Goal: Transaction & Acquisition: Subscribe to service/newsletter

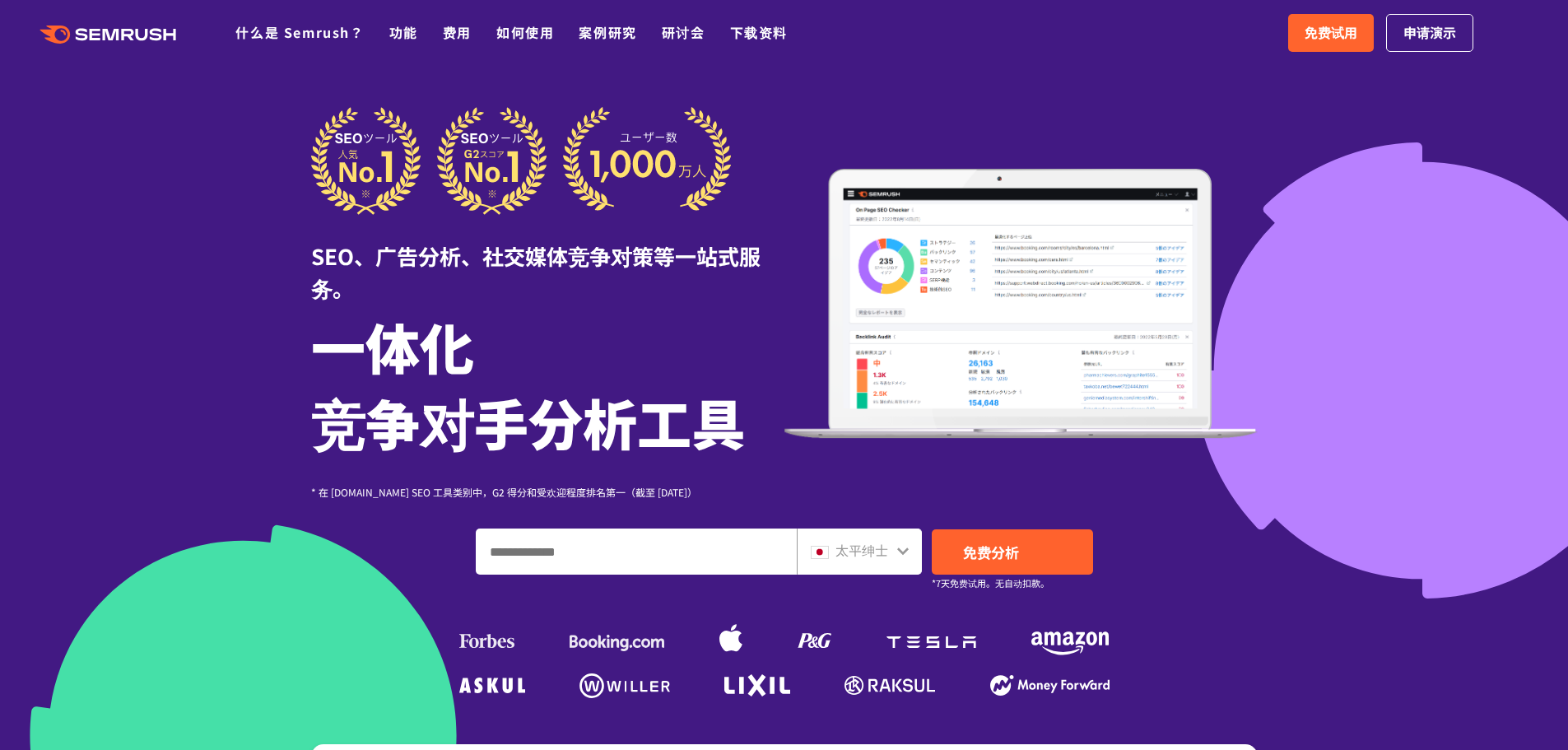
click at [440, 58] on header ".cls-1 {fill: #fff;} .cls {fill: #FF642D;} .cls {fill: #FF642D;} .cls {fill: #F…" at bounding box center [784, 33] width 1568 height 66
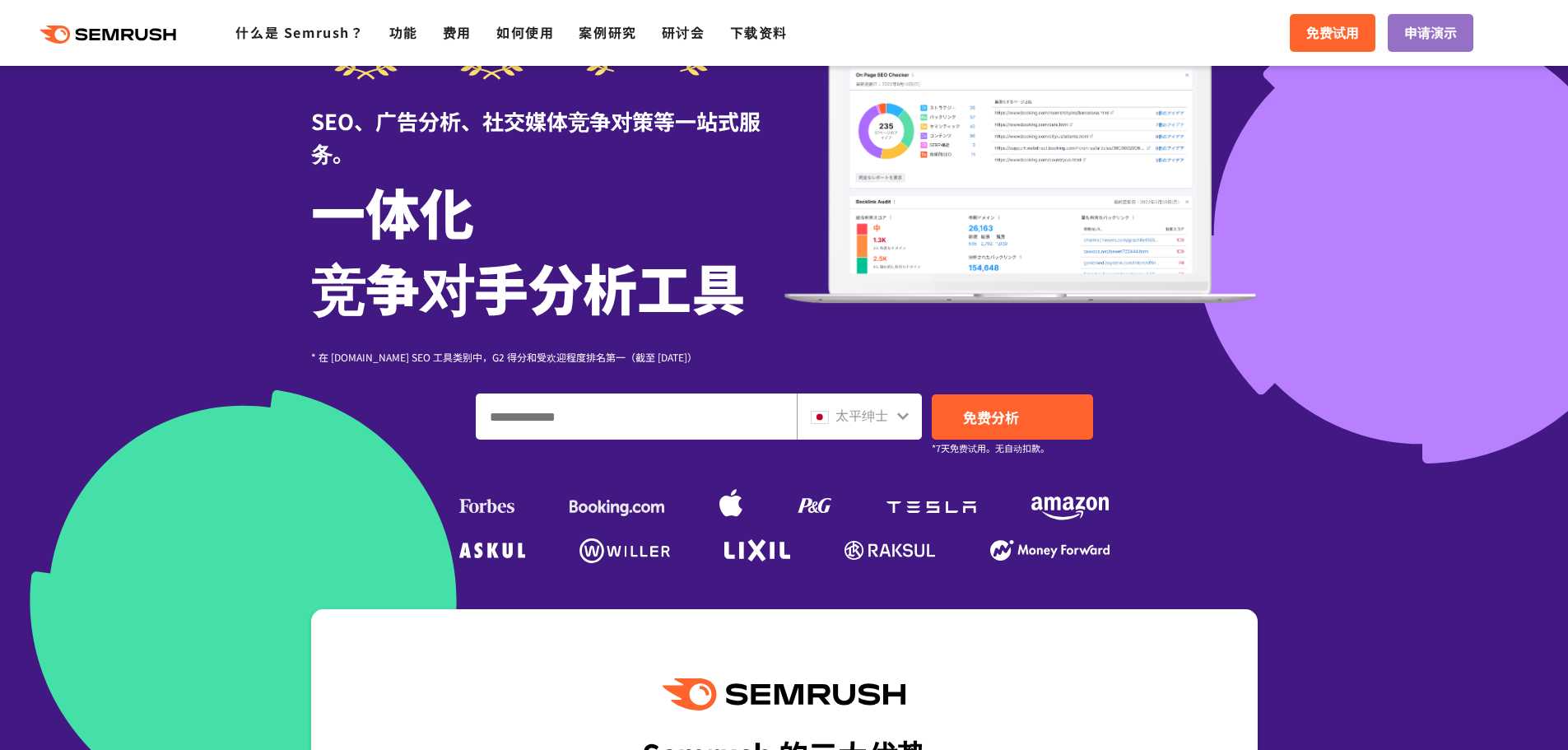
scroll to position [164, 0]
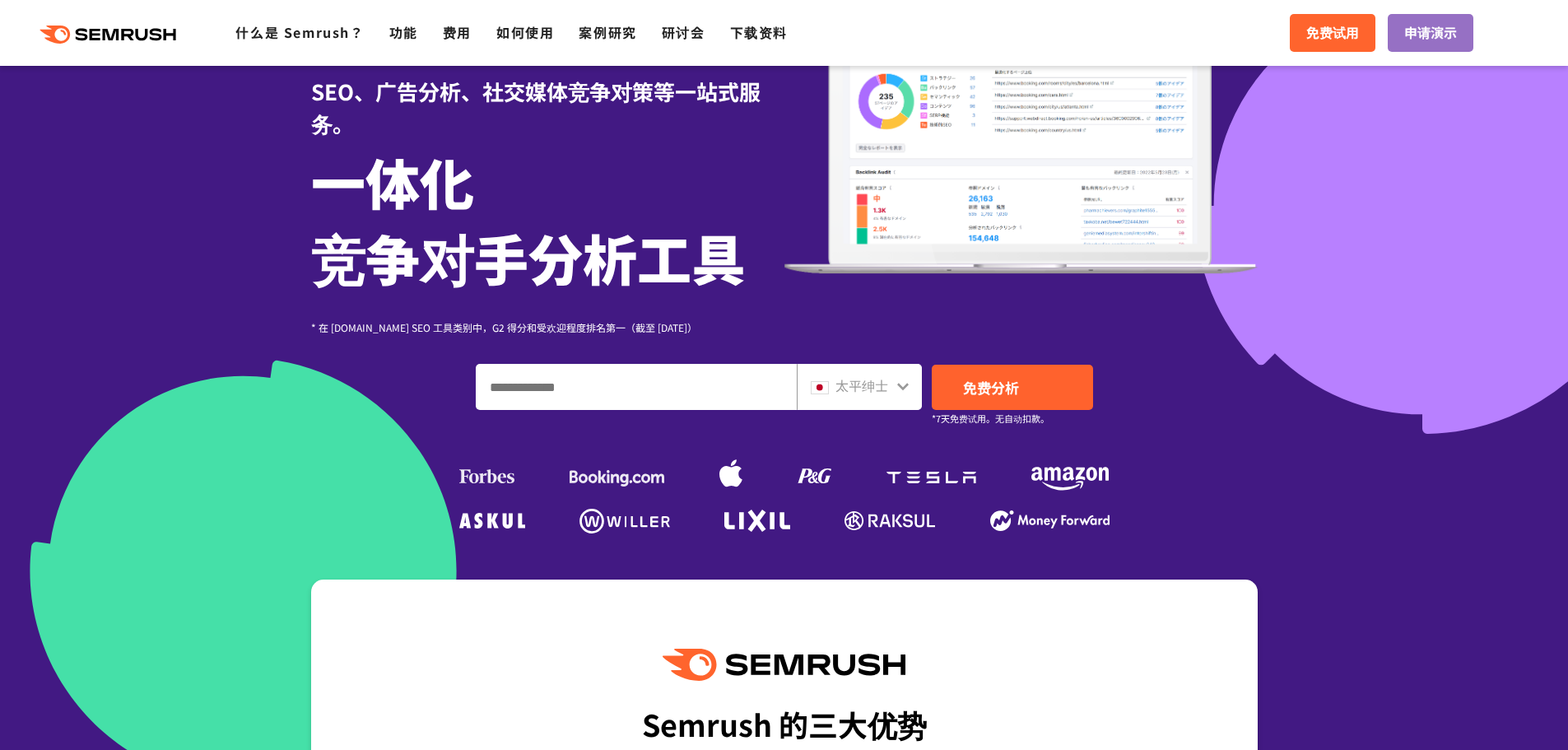
click at [860, 382] on font "太平绅士" at bounding box center [862, 385] width 53 height 20
click at [904, 388] on icon at bounding box center [902, 387] width 12 height 7
click at [899, 387] on icon at bounding box center [902, 386] width 14 height 14
click at [1326, 35] on font "免费试用" at bounding box center [1333, 32] width 53 height 20
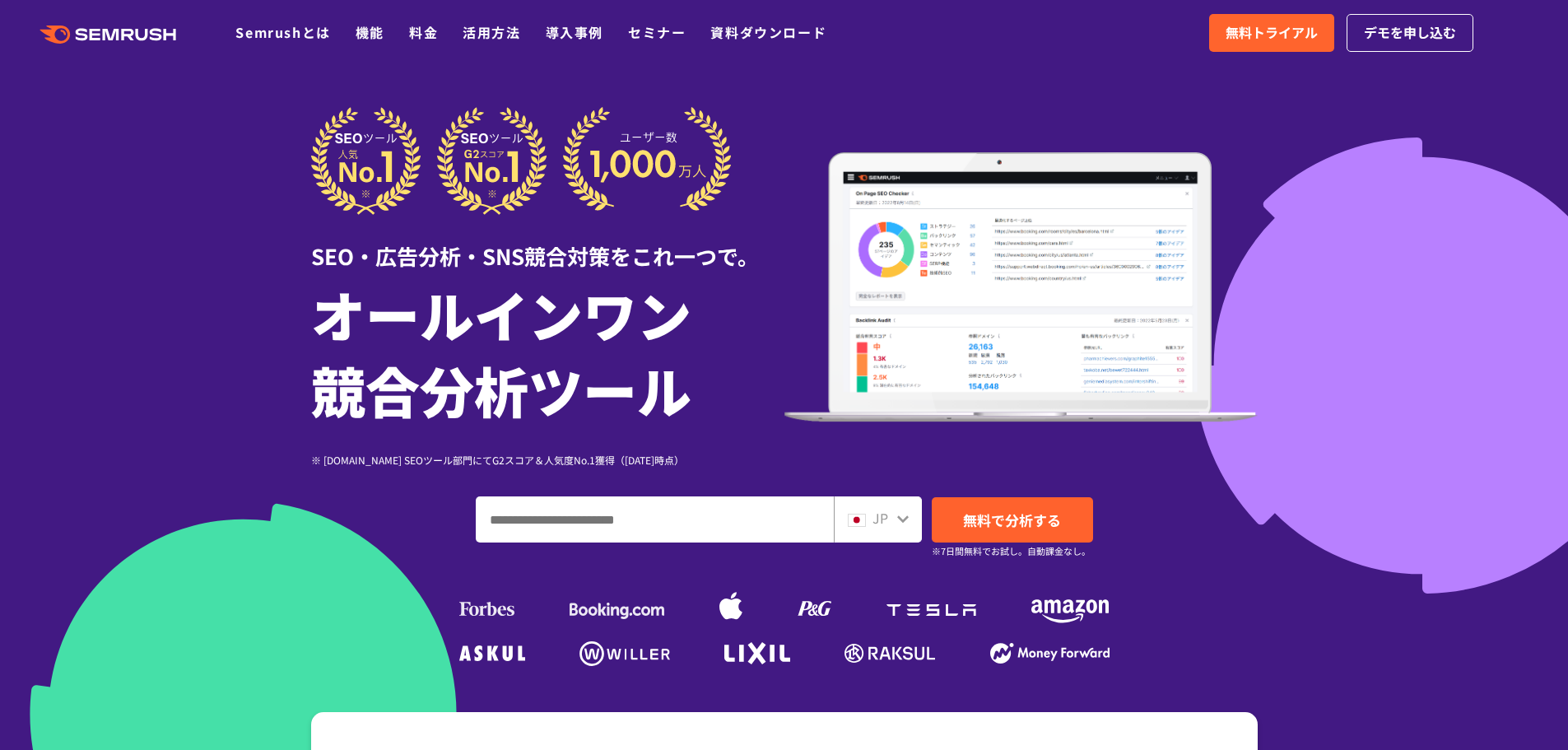
drag, startPoint x: 1252, startPoint y: 167, endPoint x: 1105, endPoint y: 105, distance: 159.5
click at [1109, 108] on div "SEO・広告分析・SNS競合対策をこれ一つで。 オールインワン 競合分析ツール ※ [DOMAIN_NAME] SEOツール部門にてG2スコア＆人気度No.1…" at bounding box center [784, 287] width 947 height 360
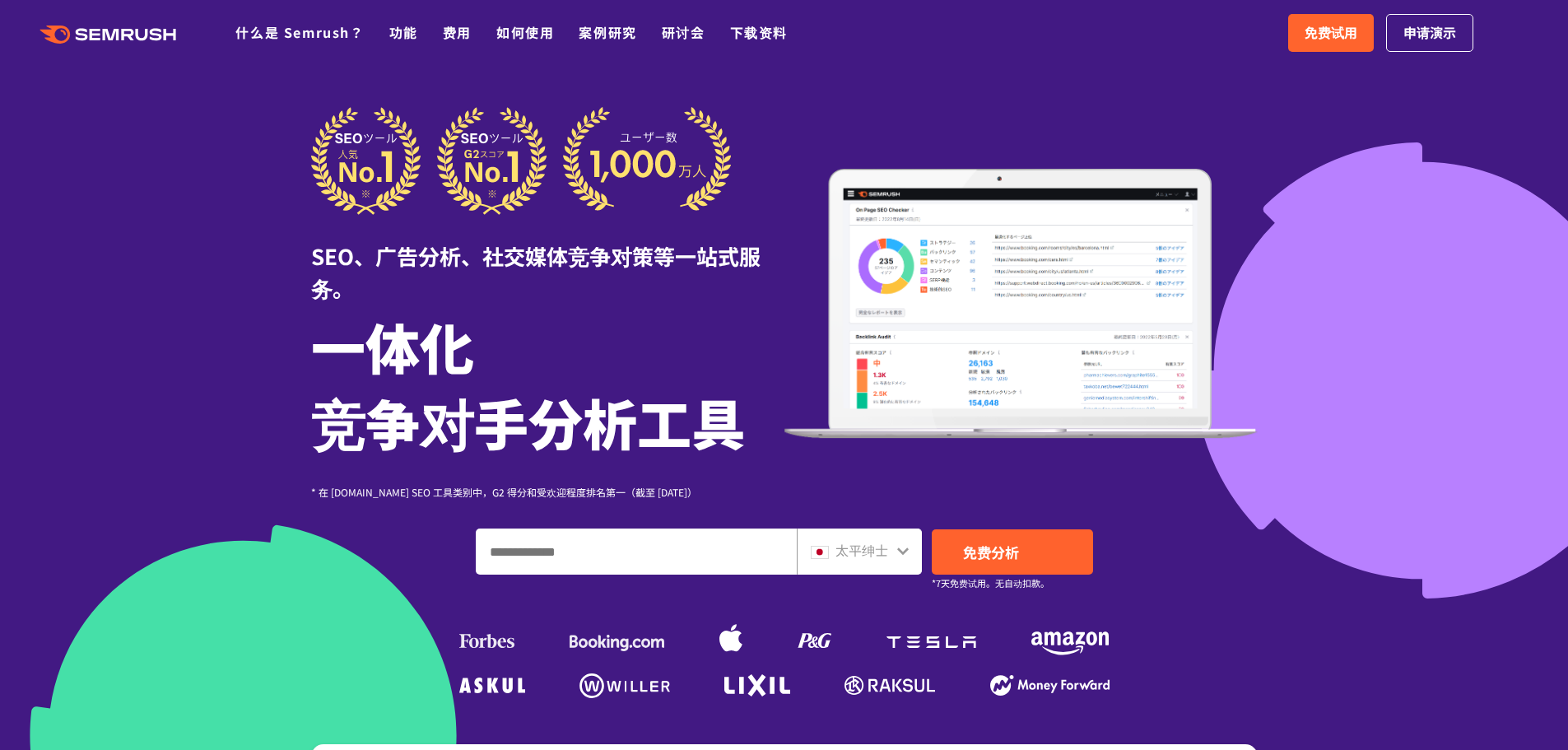
click at [1271, 172] on div "SEO、广告分析、社交媒体竞争对策等一站式服务。 一体化 竞争对手分析工具 * 在 [DOMAIN_NAME] SEO 工具类别中，G2 得分和受欢迎程度排名…" at bounding box center [784, 405] width 980 height 596
click at [1343, 35] on font "免费试用" at bounding box center [1331, 32] width 53 height 20
